Goal: Task Accomplishment & Management: Use online tool/utility

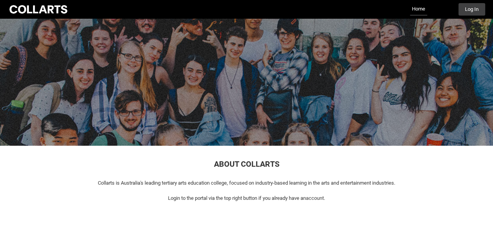
click at [478, 2] on div "Collarts Education Community Home More Log In" at bounding box center [246, 9] width 477 height 19
click at [473, 9] on button "Log In" at bounding box center [471, 9] width 27 height 12
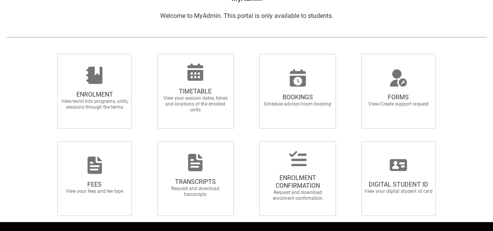
scroll to position [191, 0]
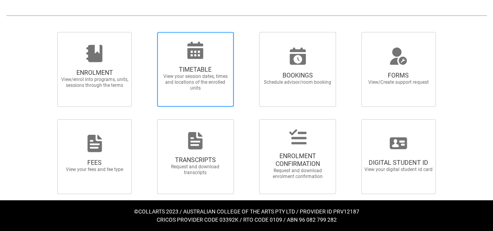
click at [208, 79] on span "View your session dates, times and locations of the enrolled units" at bounding box center [195, 83] width 69 height 18
click at [147, 32] on input "TIMETABLE View your session dates, times and locations of the enrolled units" at bounding box center [147, 32] width 0 height 0
radio input "true"
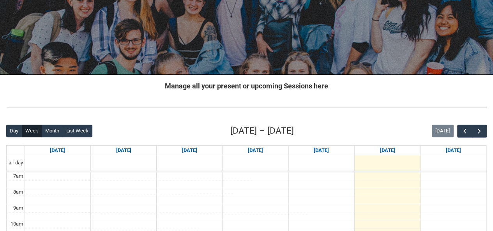
scroll to position [78, 0]
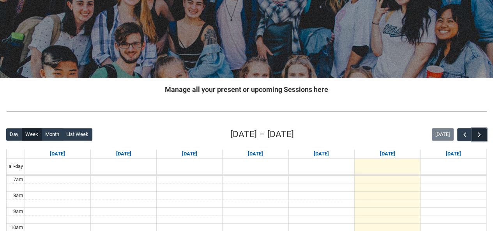
click at [478, 138] on span "button" at bounding box center [480, 135] width 8 height 8
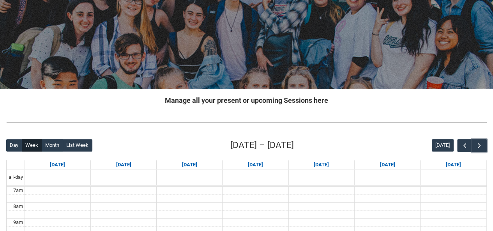
scroll to position [69, 0]
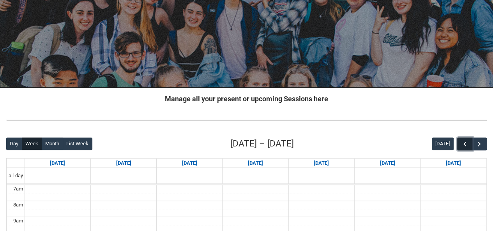
click at [465, 143] on span "button" at bounding box center [465, 144] width 8 height 8
